Goal: Complete application form

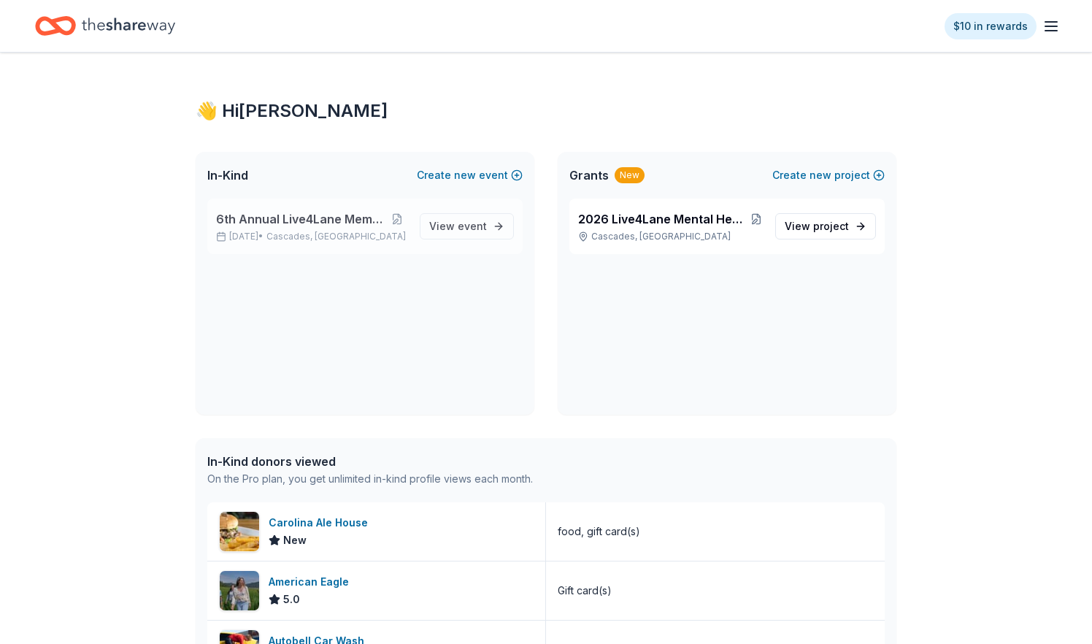
click at [328, 217] on span "6th Annual Live4Lane Memorial 5K Walk" at bounding box center [301, 219] width 170 height 18
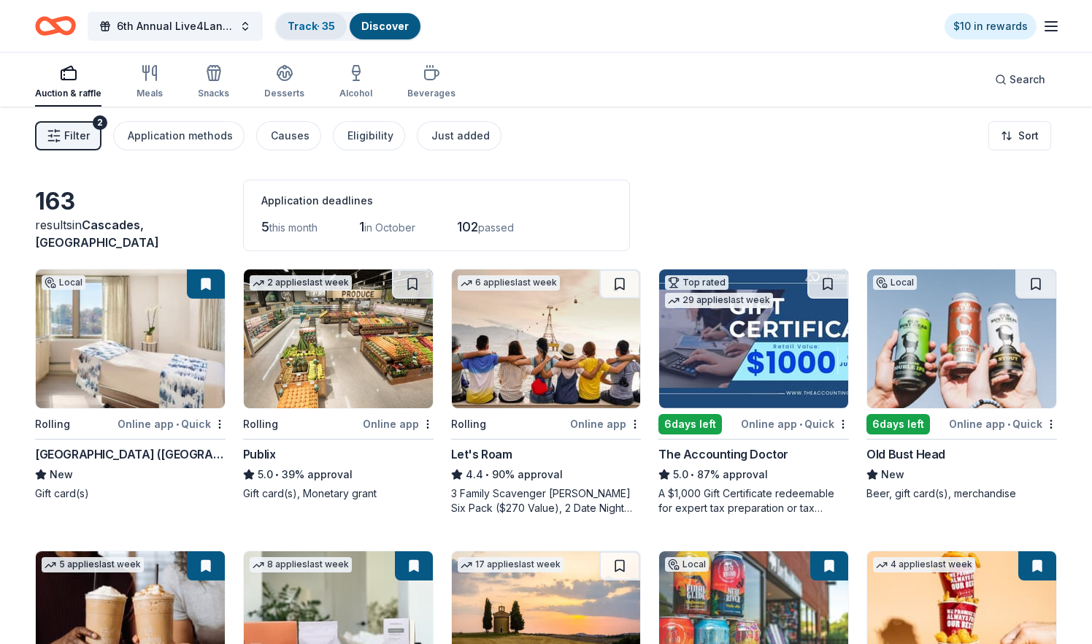
click at [304, 26] on link "Track · 35" at bounding box center [311, 26] width 47 height 12
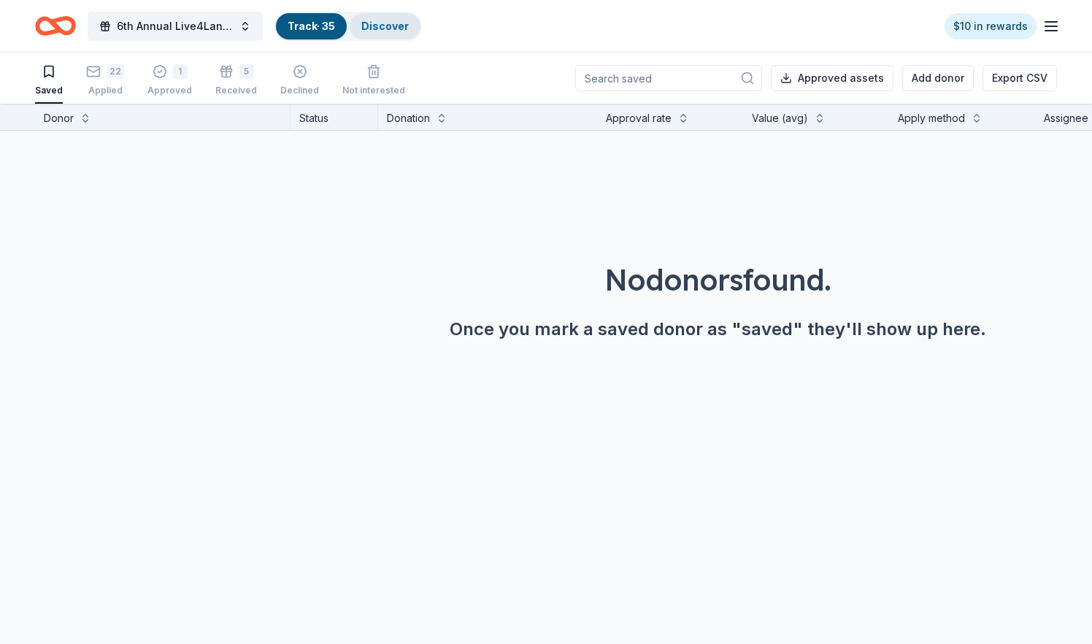
click at [374, 26] on link "Discover" at bounding box center [384, 26] width 47 height 12
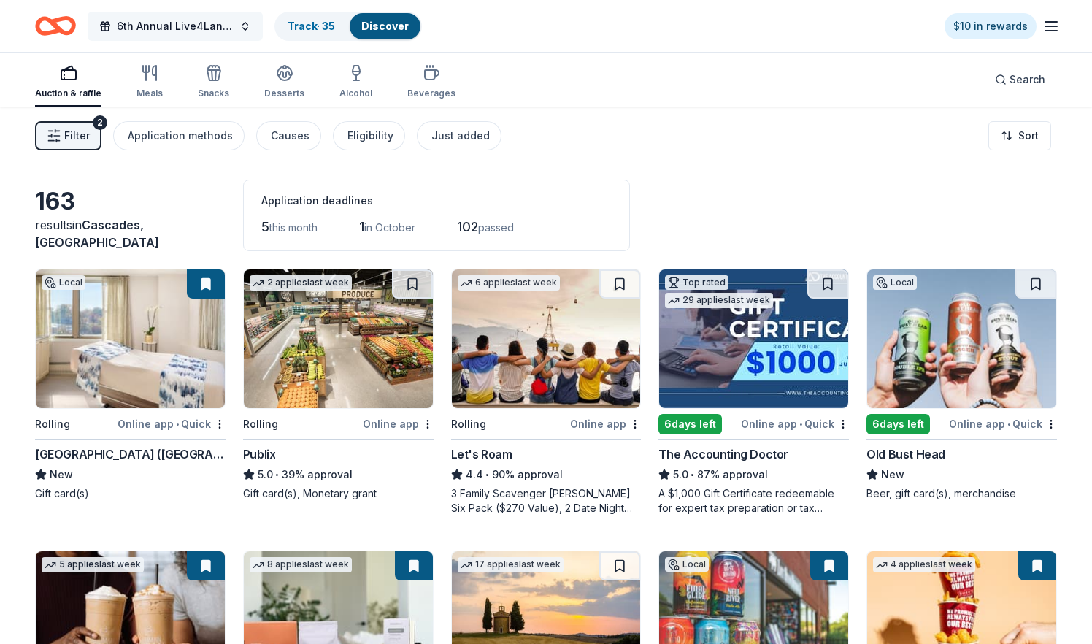
click at [227, 26] on span "6th Annual Live4Lane Memorial 5K Walk" at bounding box center [175, 27] width 117 height 18
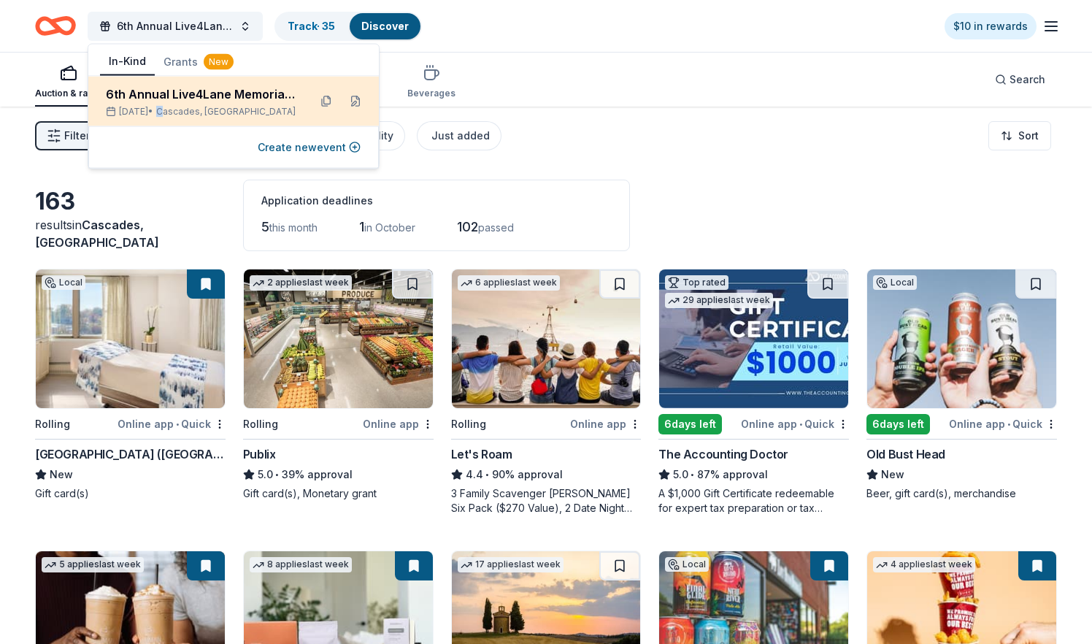
click at [191, 105] on div "6th Annual Live4Lane Memorial 5K Walk Oct 04, 2025 • Cascades, VA" at bounding box center [201, 101] width 191 height 32
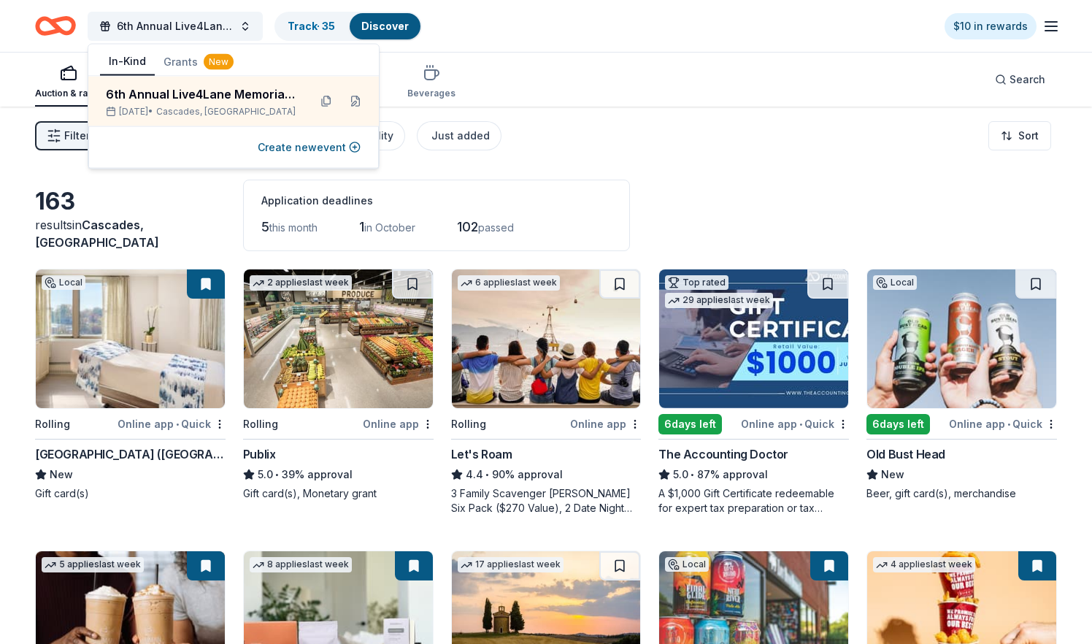
click at [602, 82] on div "Auction & raffle Meals Snacks Desserts Alcohol Beverages Search" at bounding box center [546, 80] width 1022 height 54
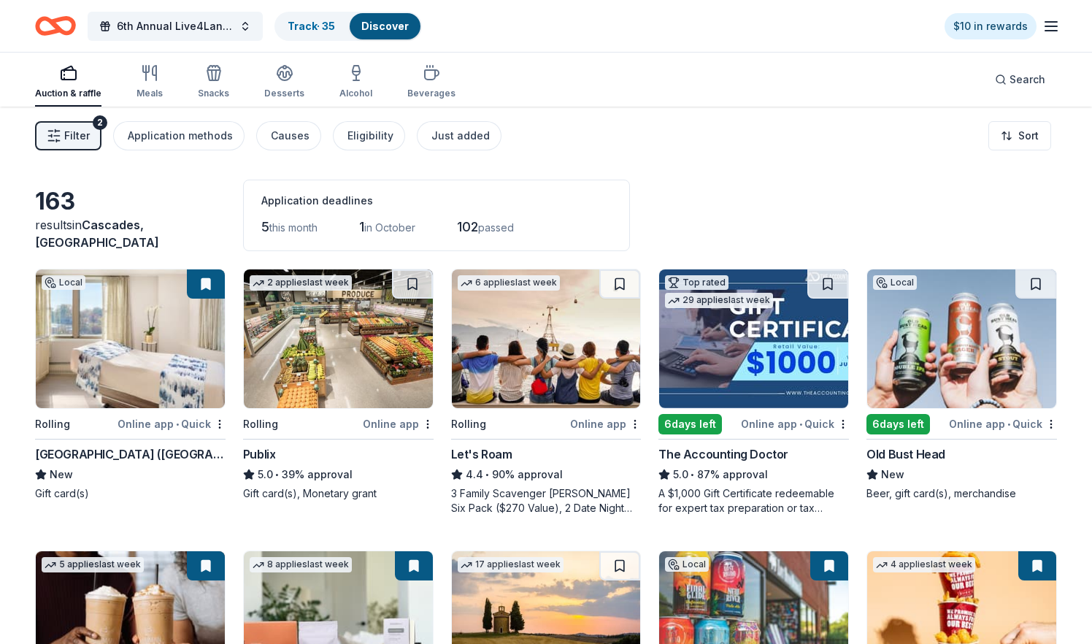
click at [74, 136] on span "Filter" at bounding box center [77, 136] width 26 height 18
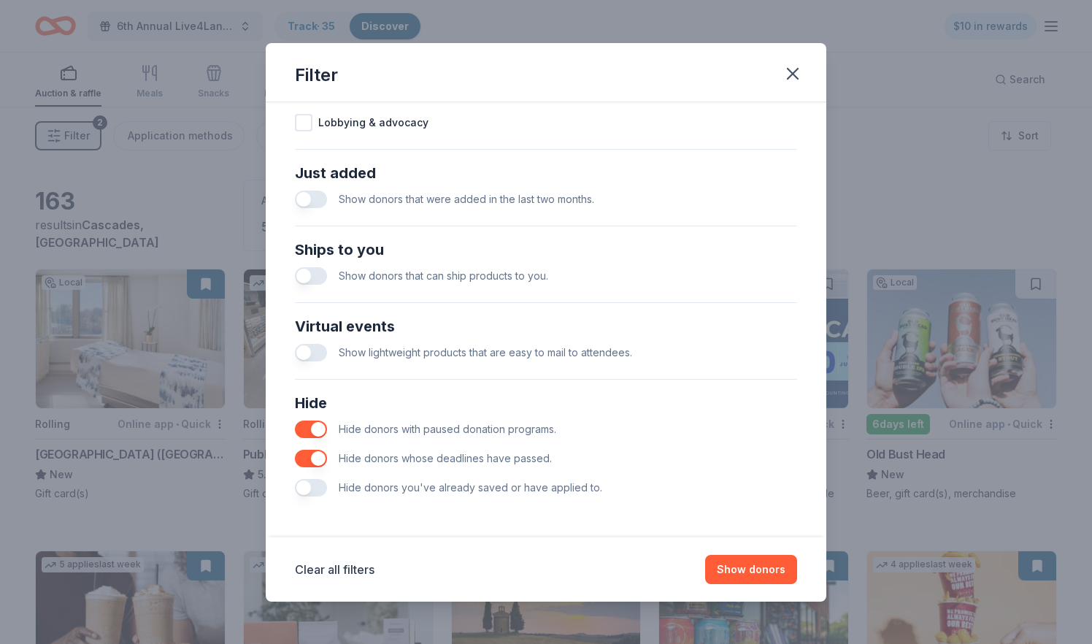
scroll to position [527, 0]
click at [308, 428] on button "button" at bounding box center [311, 429] width 32 height 18
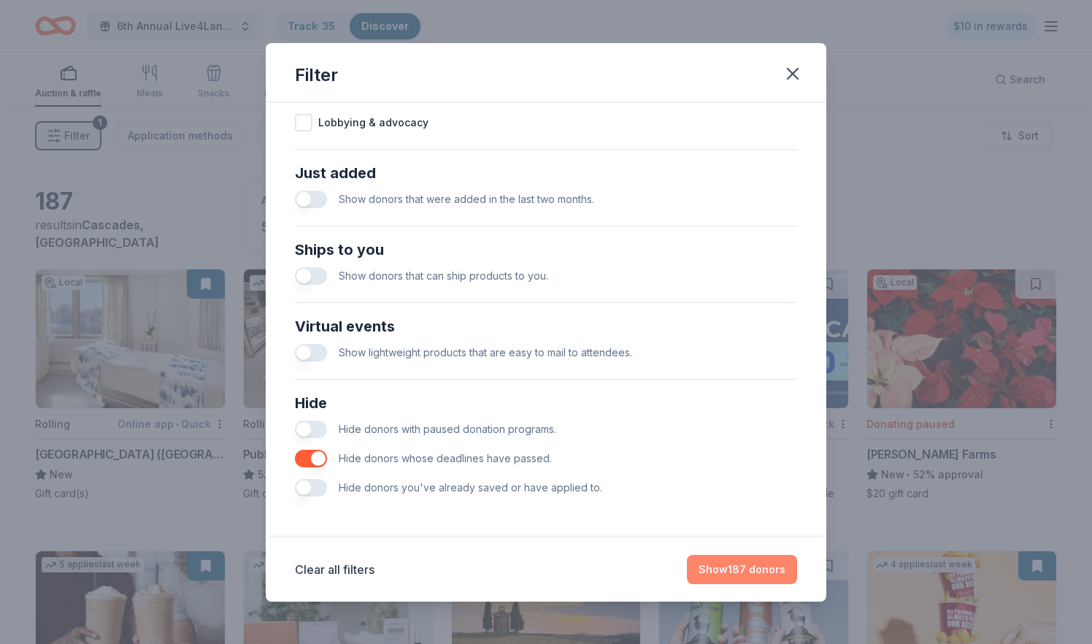
click at [748, 561] on button "Show 187 donors" at bounding box center [742, 569] width 110 height 29
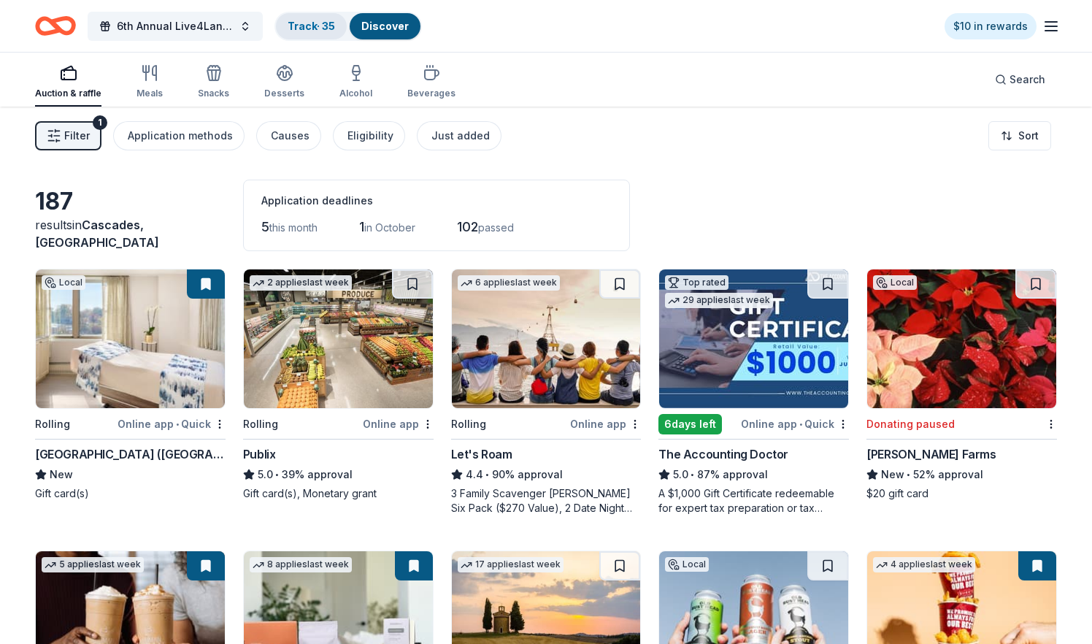
click at [303, 25] on link "Track · 35" at bounding box center [311, 26] width 47 height 12
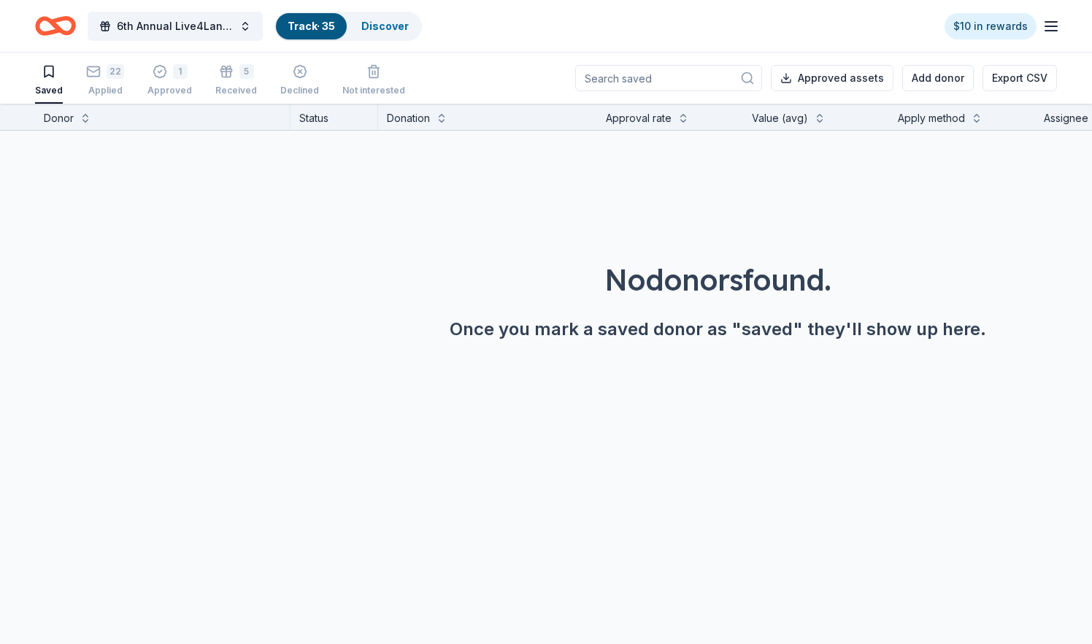
click at [74, 26] on icon "Home" at bounding box center [62, 25] width 23 height 15
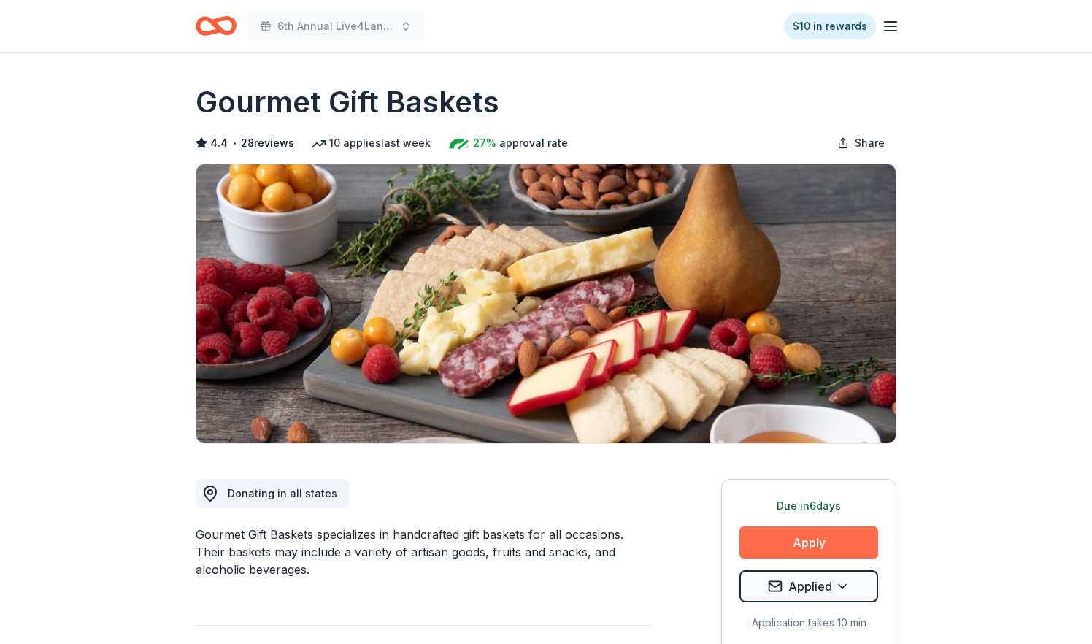
click at [789, 546] on button "Apply" at bounding box center [808, 542] width 139 height 32
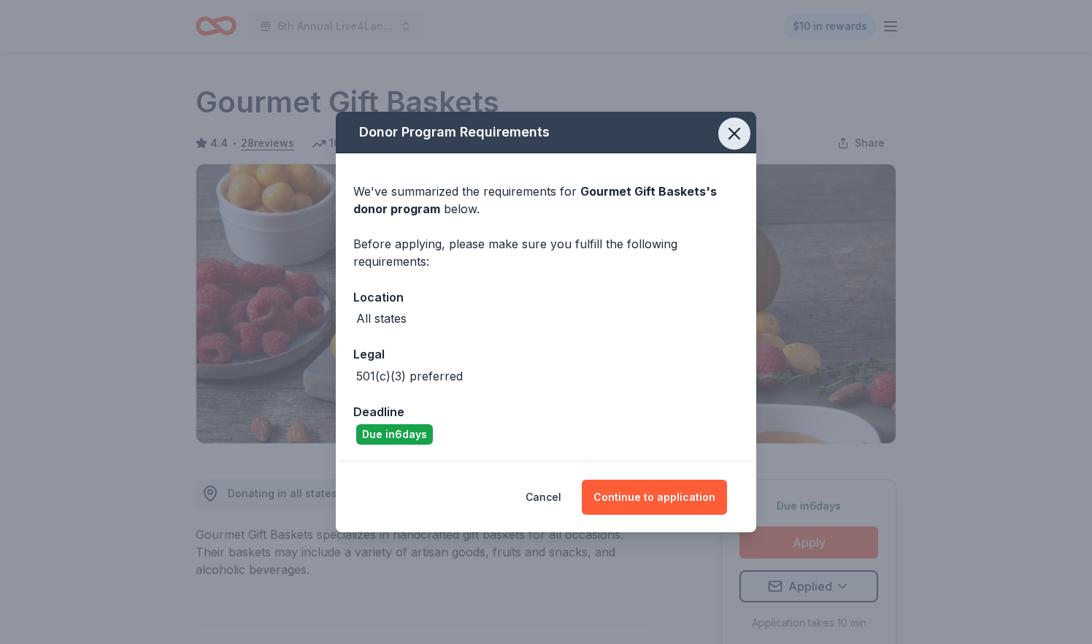
click at [739, 133] on icon "button" at bounding box center [734, 133] width 20 height 20
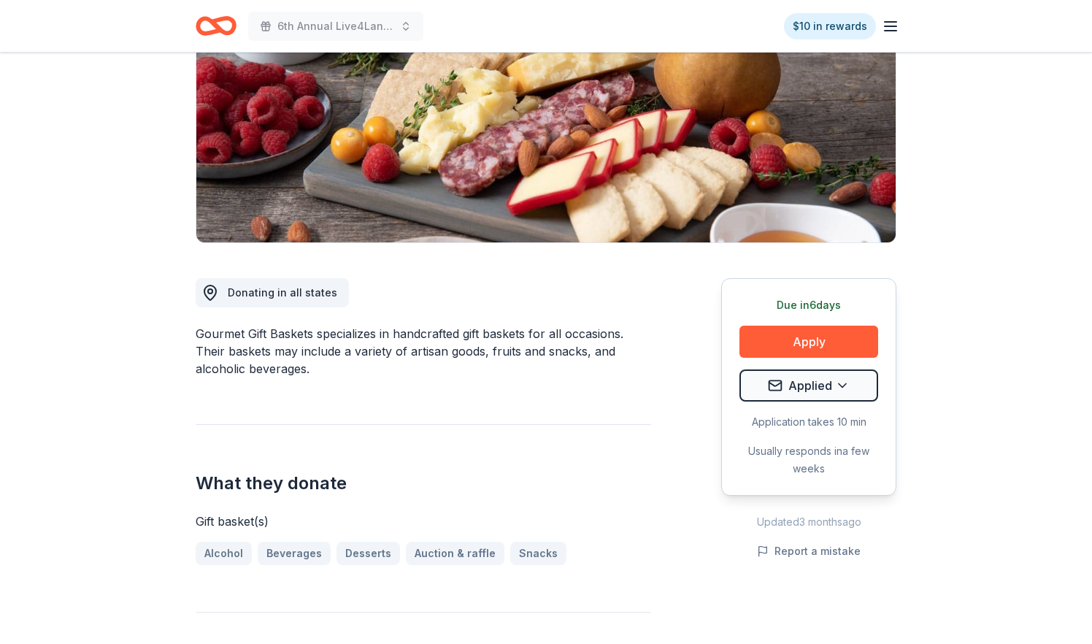
scroll to position [202, 0]
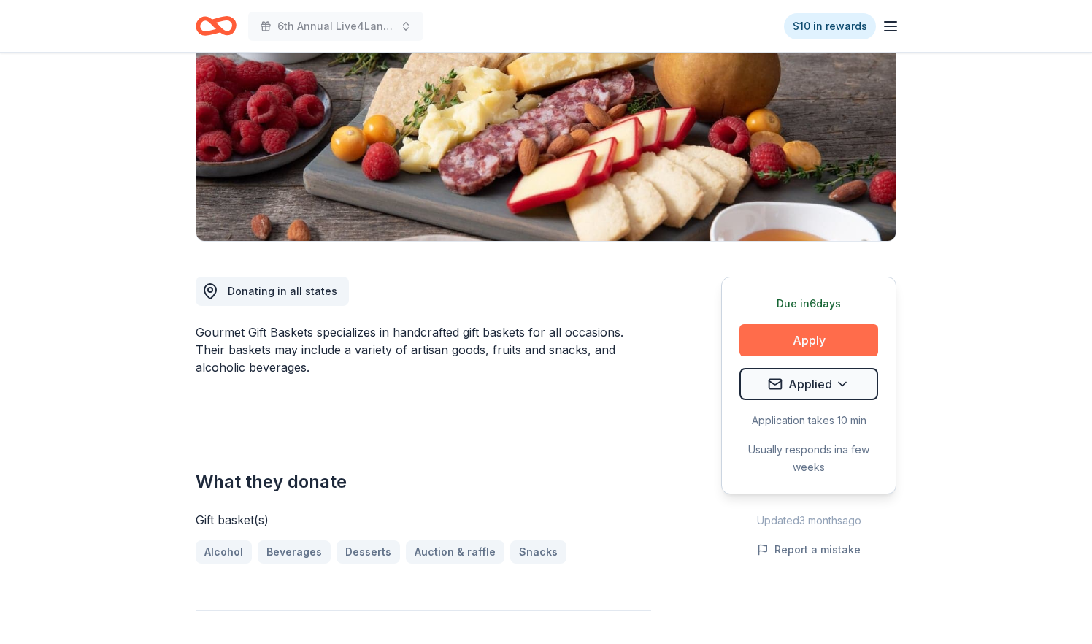
click at [800, 330] on button "Apply" at bounding box center [808, 340] width 139 height 32
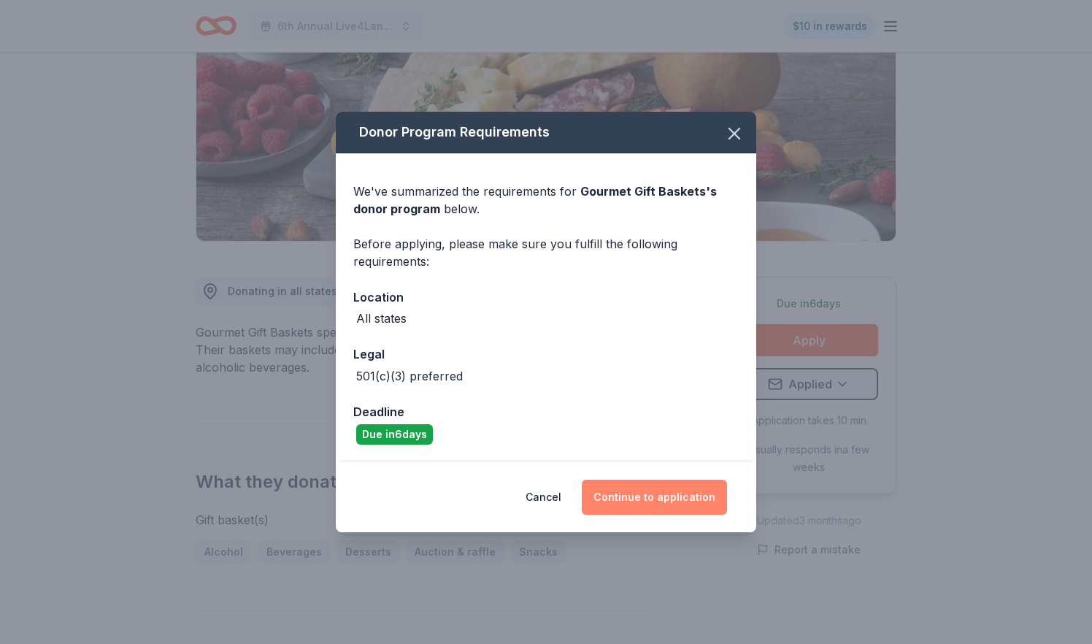
click at [636, 498] on button "Continue to application" at bounding box center [654, 496] width 145 height 35
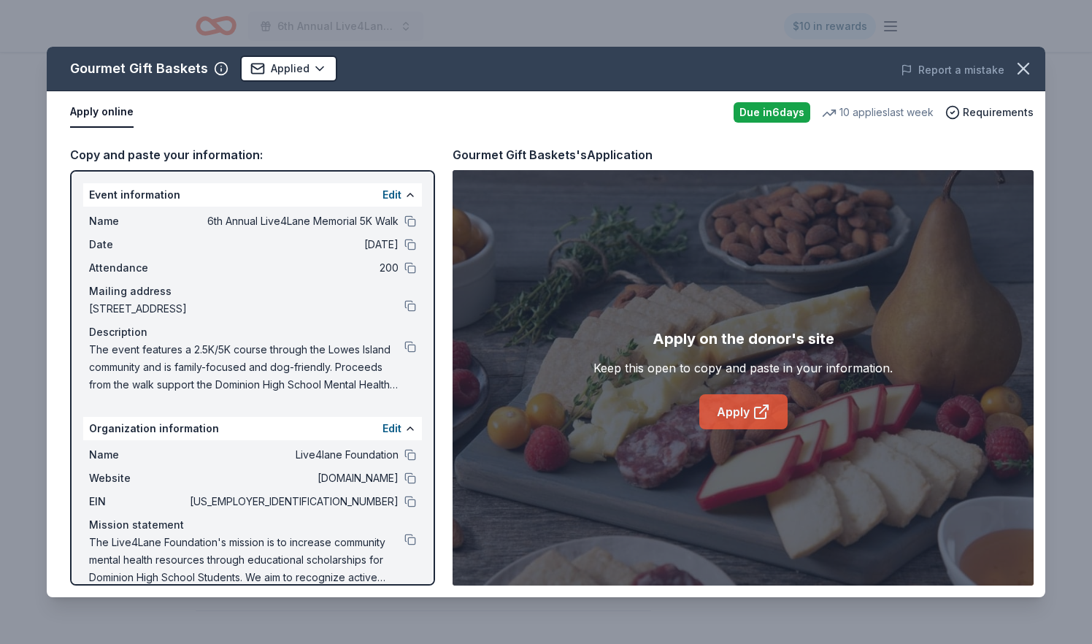
click at [725, 406] on link "Apply" at bounding box center [743, 411] width 88 height 35
